Goal: Information Seeking & Learning: Learn about a topic

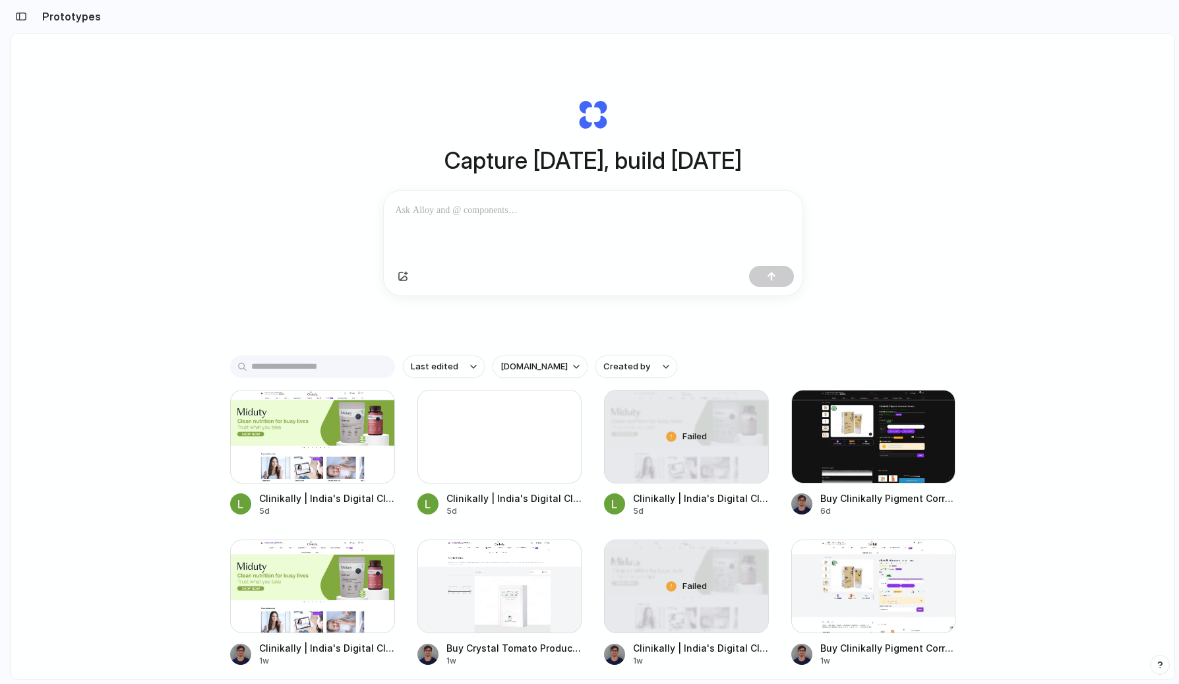
scroll to position [29, 0]
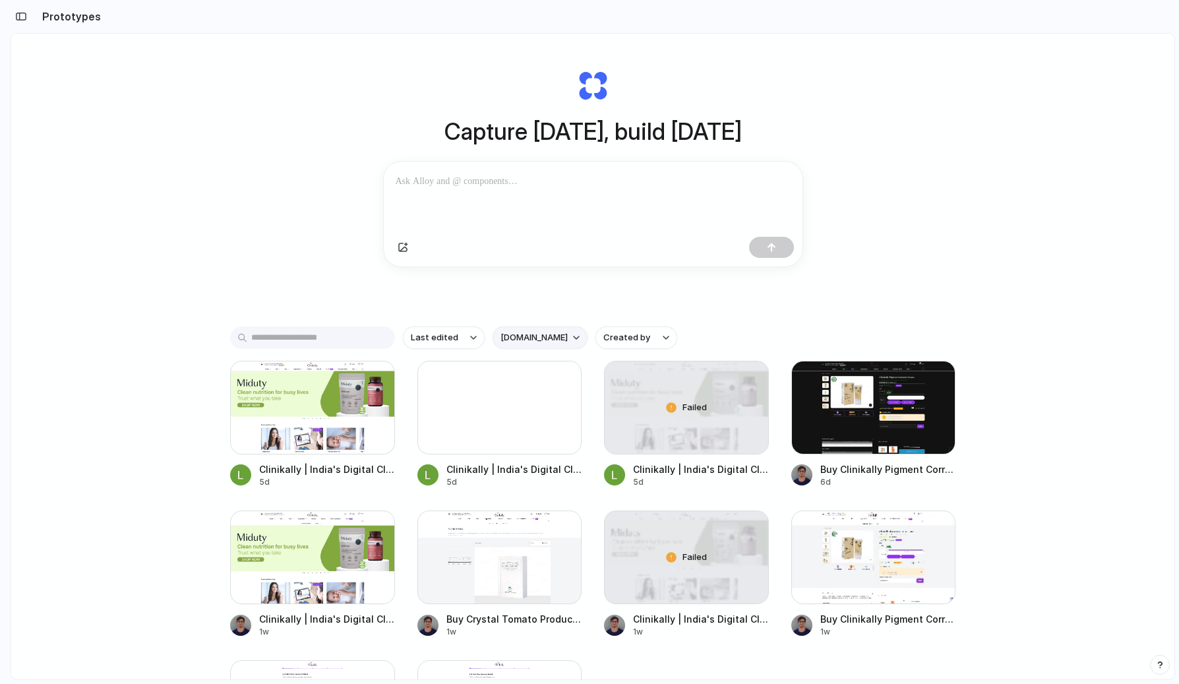
click at [513, 339] on span "[DOMAIN_NAME]" at bounding box center [534, 337] width 67 height 13
type input "***"
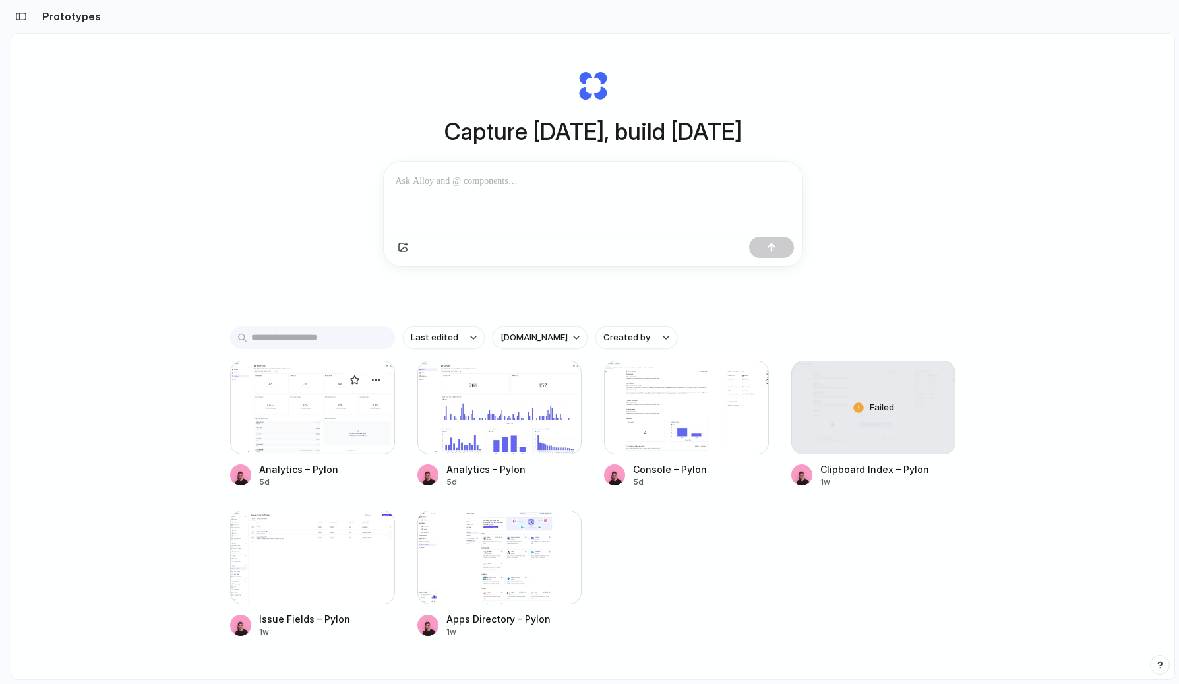
click at [279, 420] on div at bounding box center [312, 408] width 165 height 94
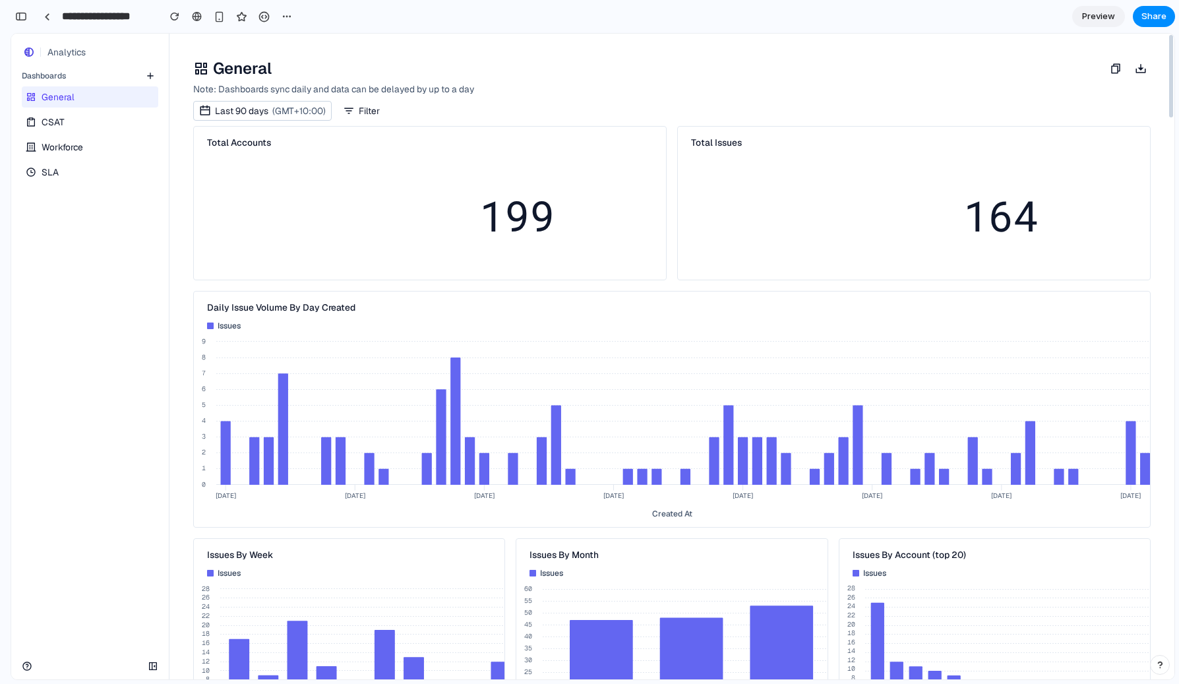
click at [99, 122] on link "CSAT" at bounding box center [89, 121] width 134 height 21
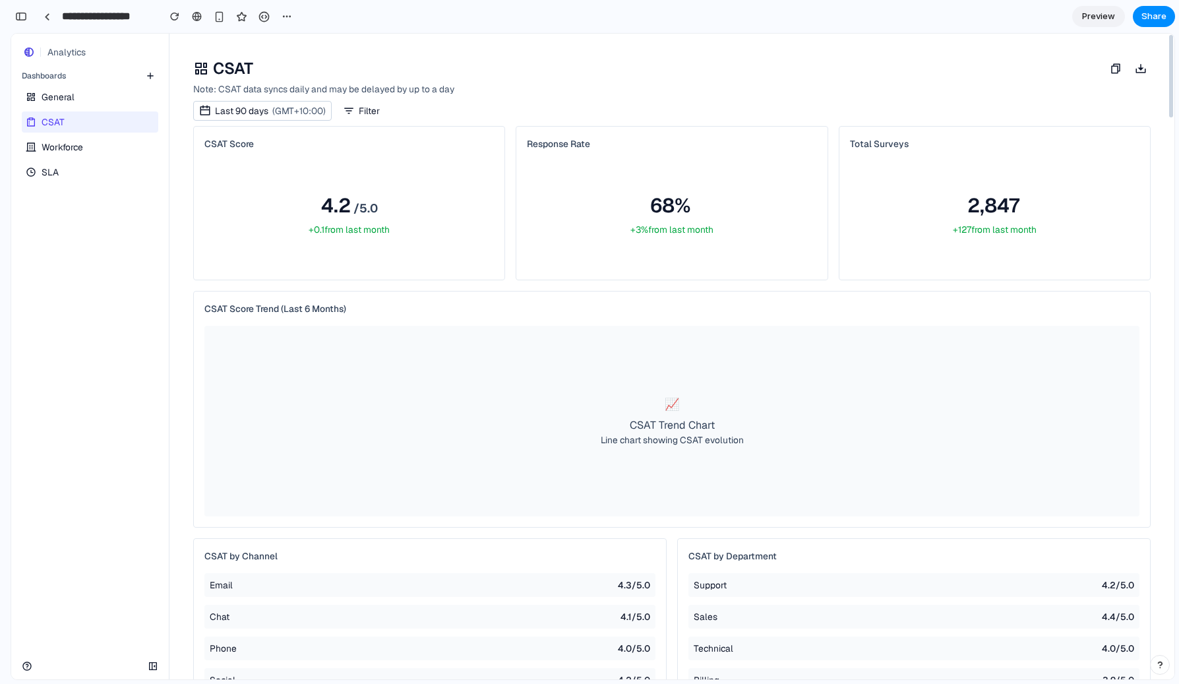
click at [87, 148] on link "Workforce" at bounding box center [89, 147] width 134 height 21
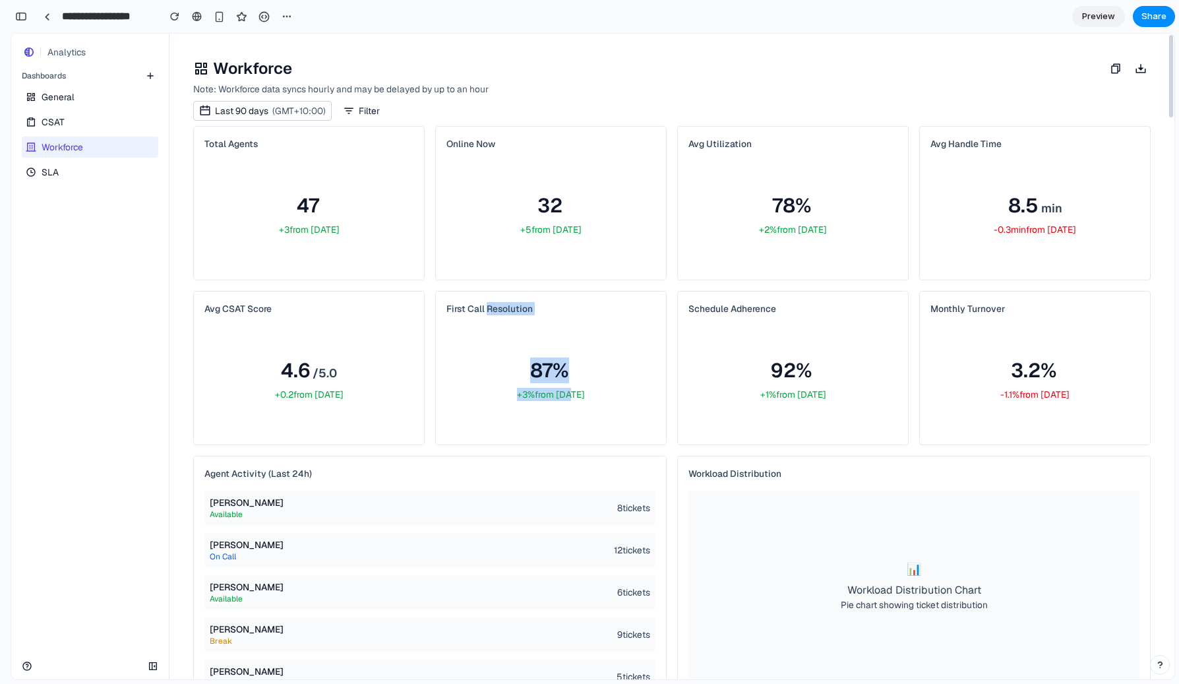
drag, startPoint x: 487, startPoint y: 307, endPoint x: 560, endPoint y: 388, distance: 109.3
click at [560, 388] on div "First Call Resolution 87% +3% from [DATE]" at bounding box center [551, 368] width 230 height 153
click at [560, 388] on div "+3% from [DATE]" at bounding box center [551, 394] width 68 height 13
drag, startPoint x: 444, startPoint y: 308, endPoint x: 548, endPoint y: 308, distance: 104.2
click at [548, 308] on div "First Call Resolution 87% +3% from [DATE]" at bounding box center [551, 368] width 230 height 153
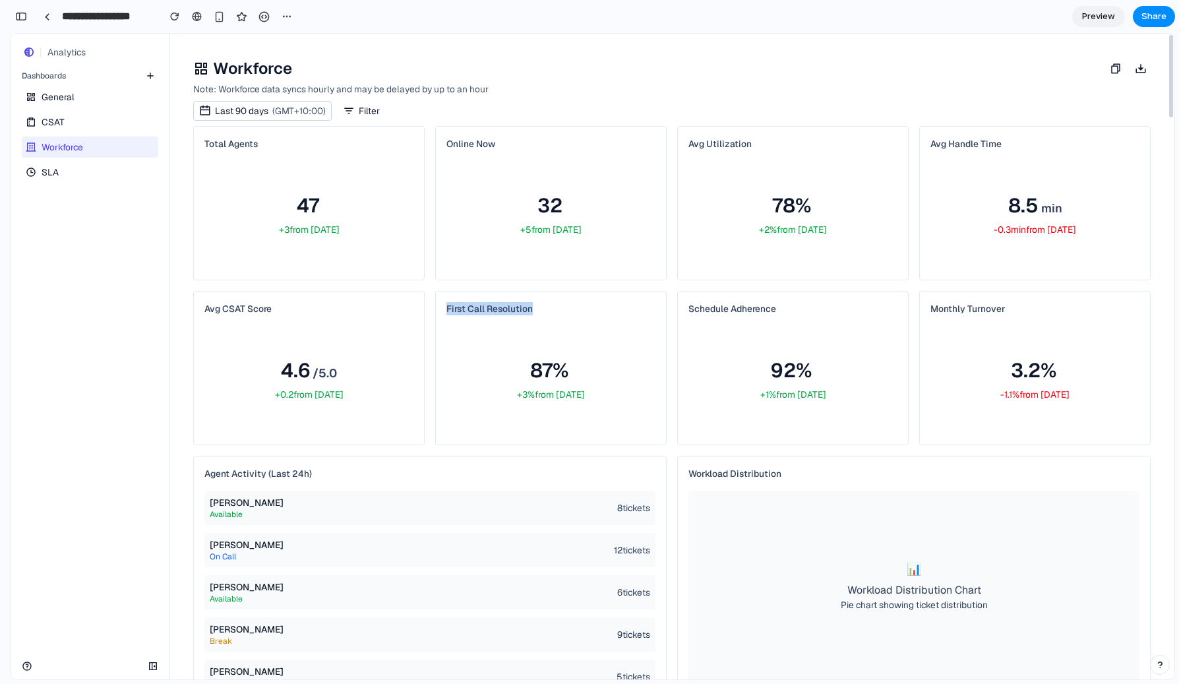
click at [548, 308] on div "First Call Resolution" at bounding box center [551, 308] width 209 height 13
drag, startPoint x: 471, startPoint y: 309, endPoint x: 531, endPoint y: 309, distance: 60.0
click at [531, 309] on h3 "First Call Resolution" at bounding box center [490, 308] width 86 height 13
drag, startPoint x: 729, startPoint y: 310, endPoint x: 803, endPoint y: 311, distance: 74.5
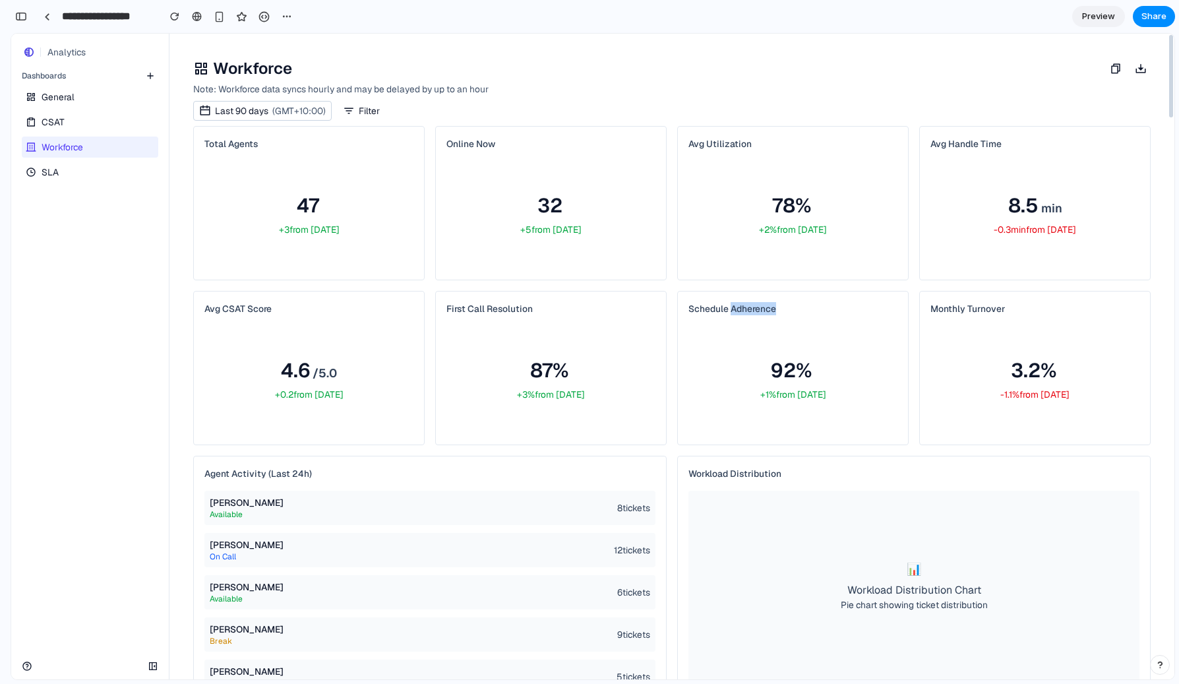
click at [803, 311] on div "Schedule Adherence" at bounding box center [793, 308] width 209 height 13
drag, startPoint x: 959, startPoint y: 307, endPoint x: 1024, endPoint y: 307, distance: 66.0
click at [1024, 307] on div "Monthly Turnover" at bounding box center [1035, 308] width 209 height 13
